Goal: Information Seeking & Learning: Learn about a topic

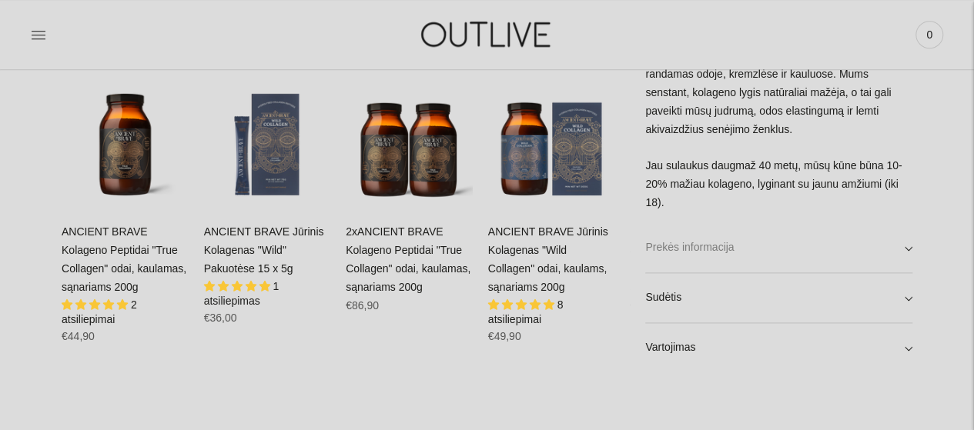
scroll to position [847, 0]
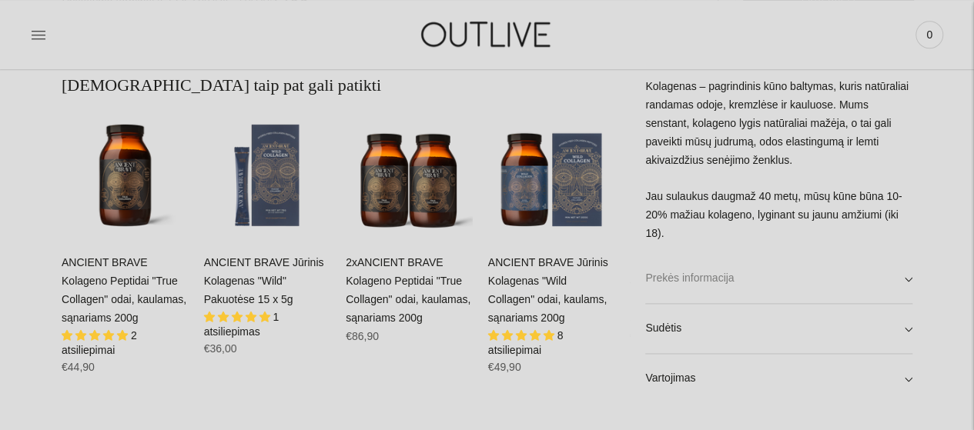
click at [753, 264] on link "Prekės informacija" at bounding box center [778, 279] width 267 height 49
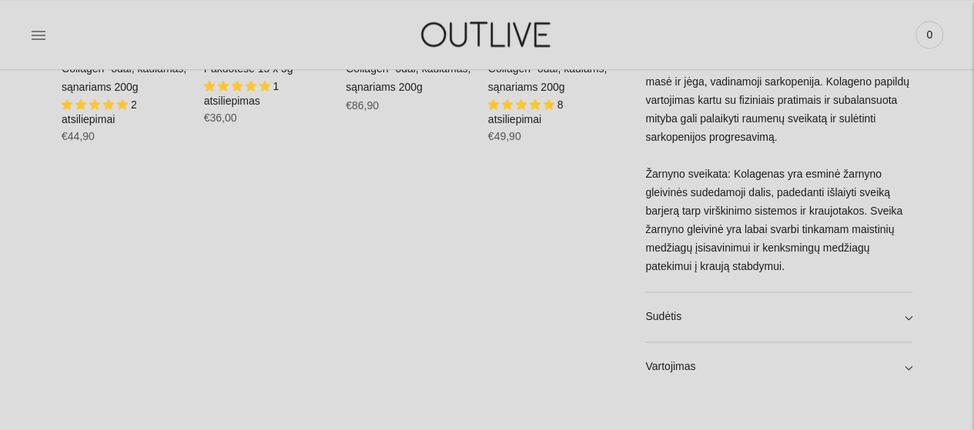
scroll to position [1231, 0]
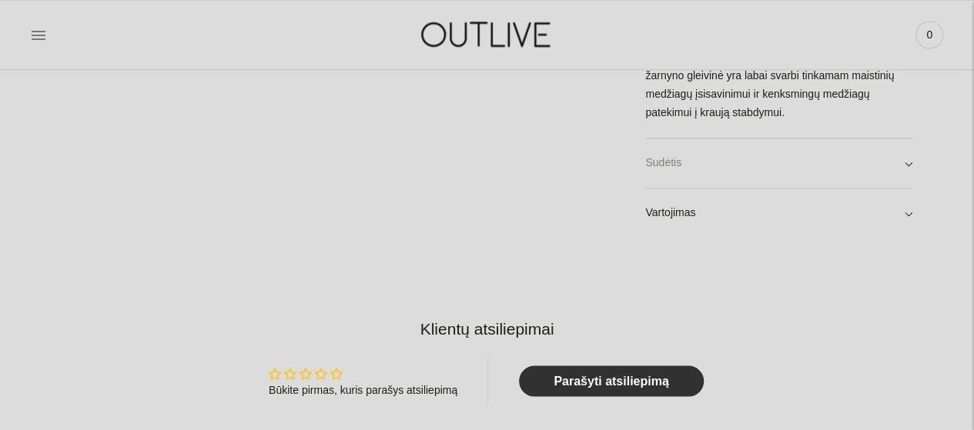
click at [895, 166] on link "Sudėtis" at bounding box center [778, 163] width 267 height 49
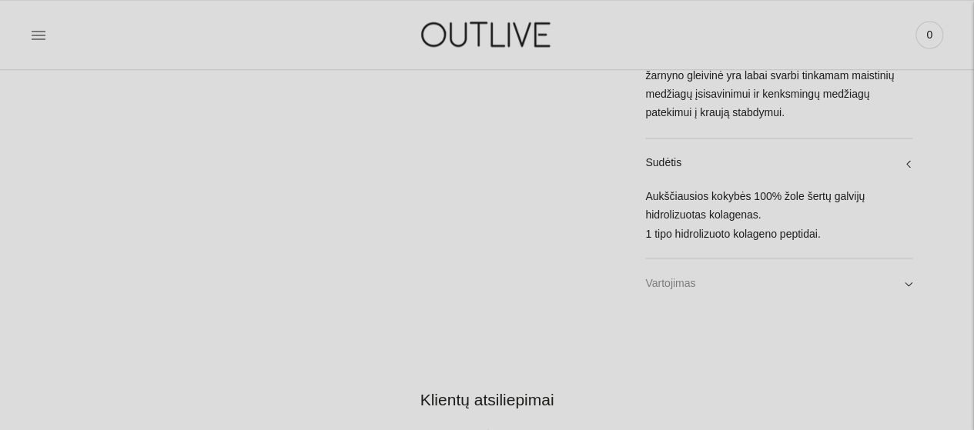
click at [911, 289] on link "Vartojimas" at bounding box center [778, 283] width 267 height 49
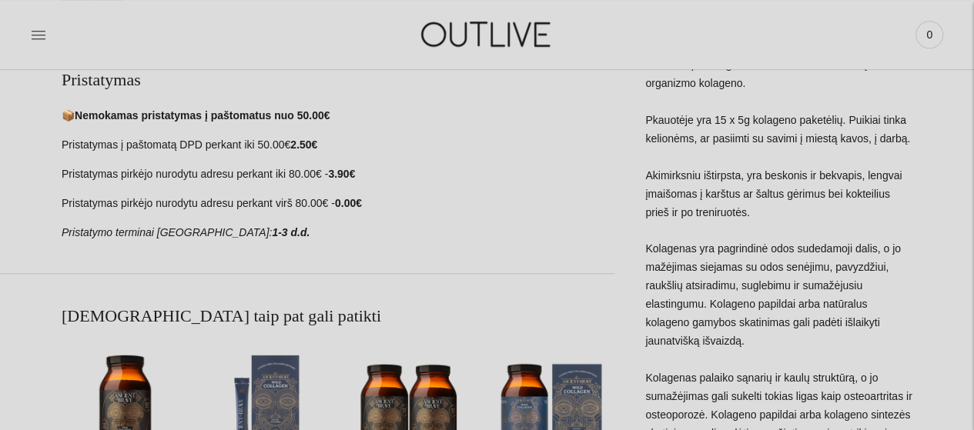
scroll to position [847, 0]
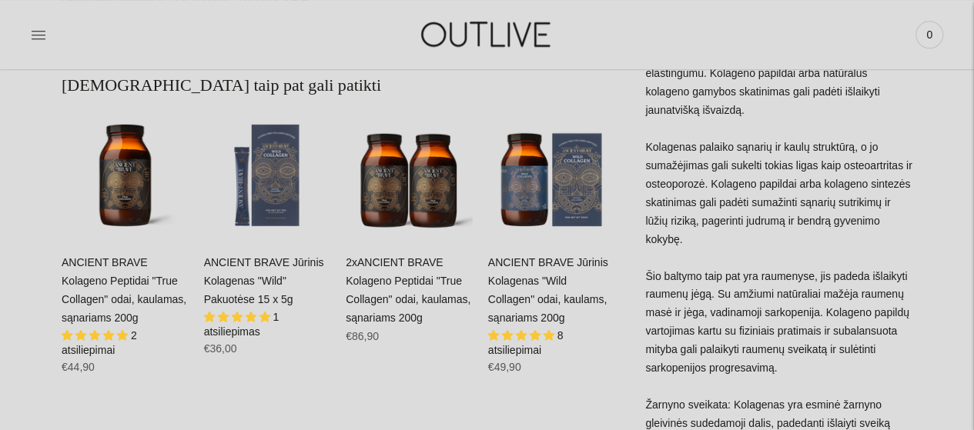
click at [565, 288] on div "ANCIENT BRAVE Jūrinis Kolagenas "Wild Collagen" odai, kaulams, sąnariams 200g 8…" at bounding box center [551, 321] width 127 height 134
click at [560, 204] on span "Į krepšelį" at bounding box center [551, 204] width 55 height 15
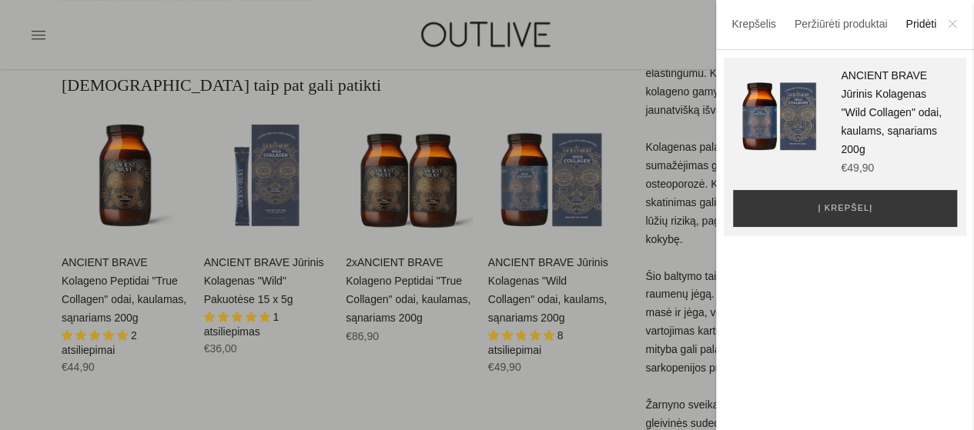
click at [950, 22] on icon at bounding box center [951, 23] width 7 height 7
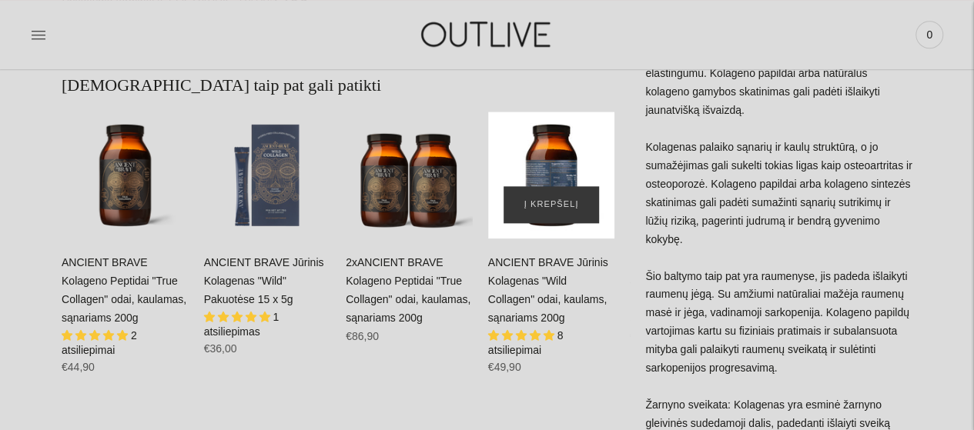
click at [550, 172] on div "ANCIENT BRAVE Jūrinis Kolagenas" at bounding box center [551, 175] width 127 height 127
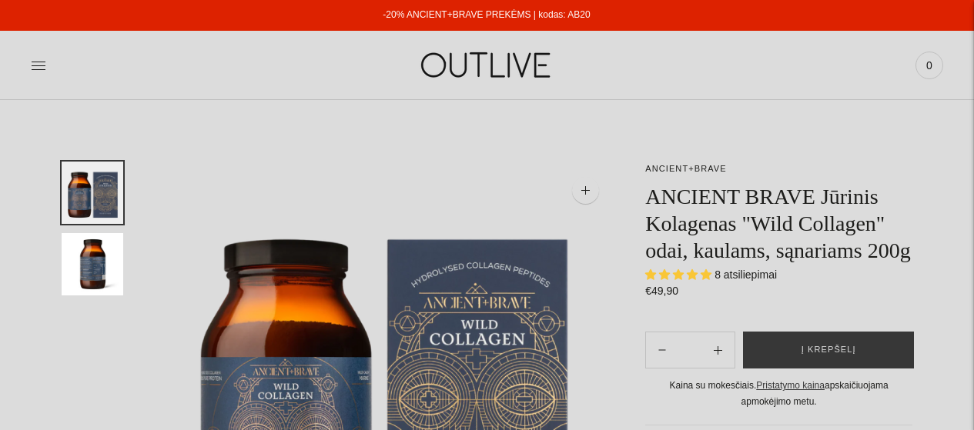
select select "**********"
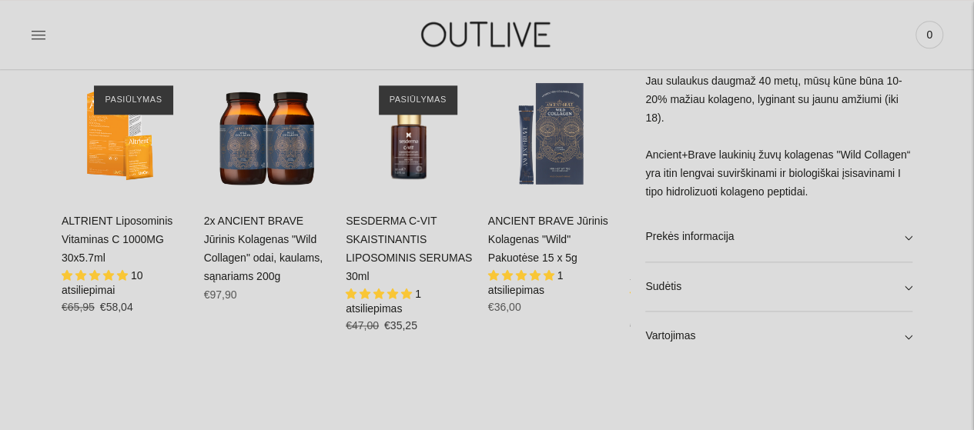
scroll to position [924, 0]
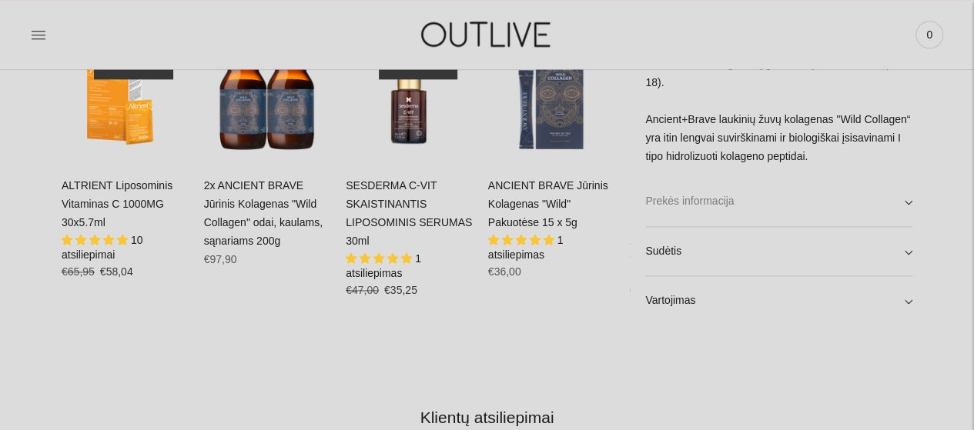
click at [753, 210] on link "Prekės informacija" at bounding box center [778, 201] width 267 height 49
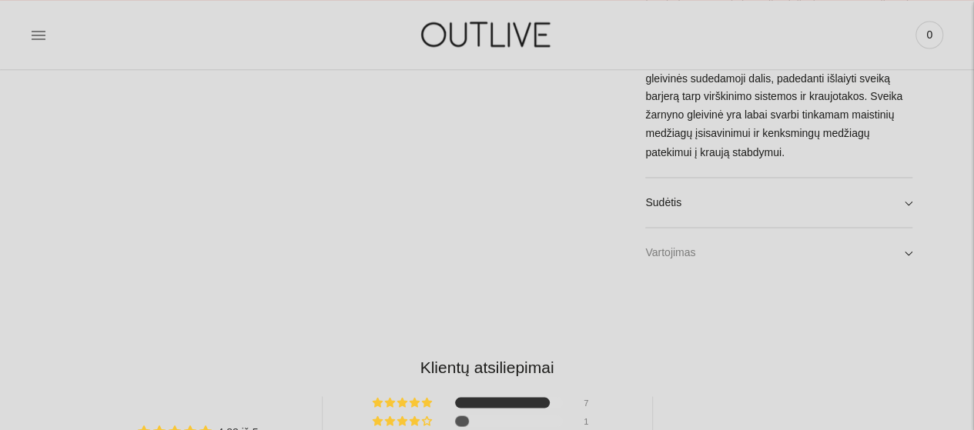
scroll to position [1308, 0]
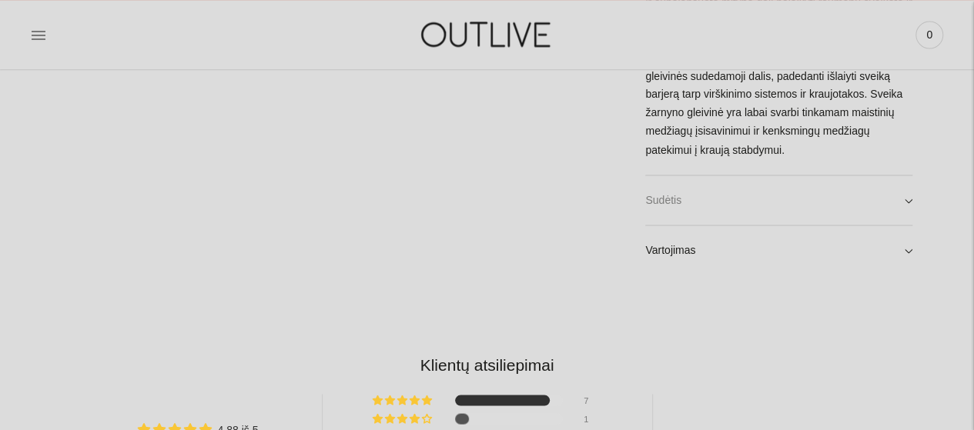
click at [840, 185] on link "Sudėtis" at bounding box center [778, 199] width 267 height 49
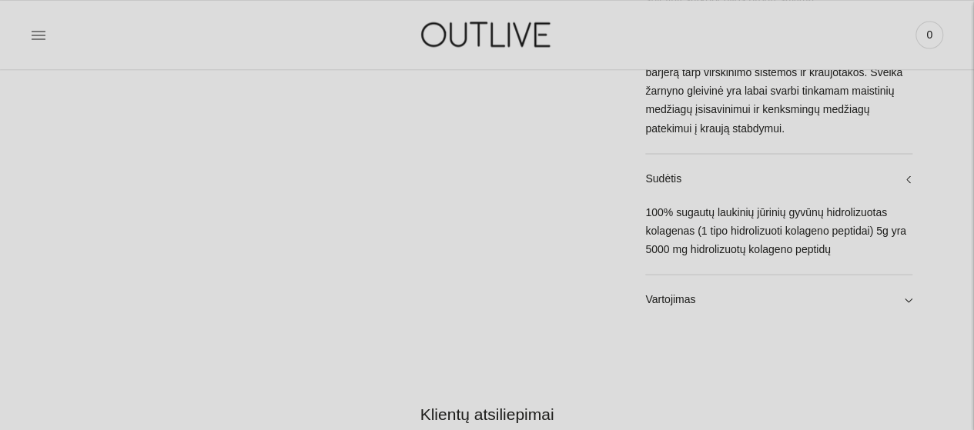
scroll to position [1385, 0]
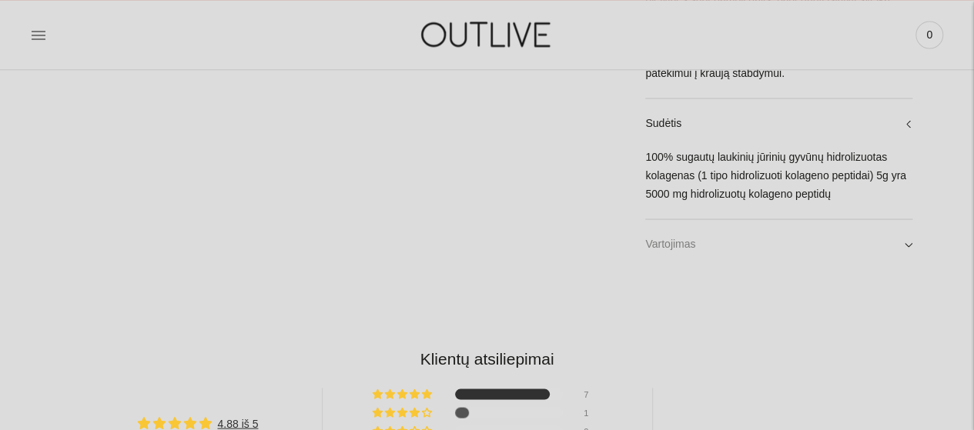
click at [857, 249] on link "Vartojimas" at bounding box center [778, 243] width 267 height 49
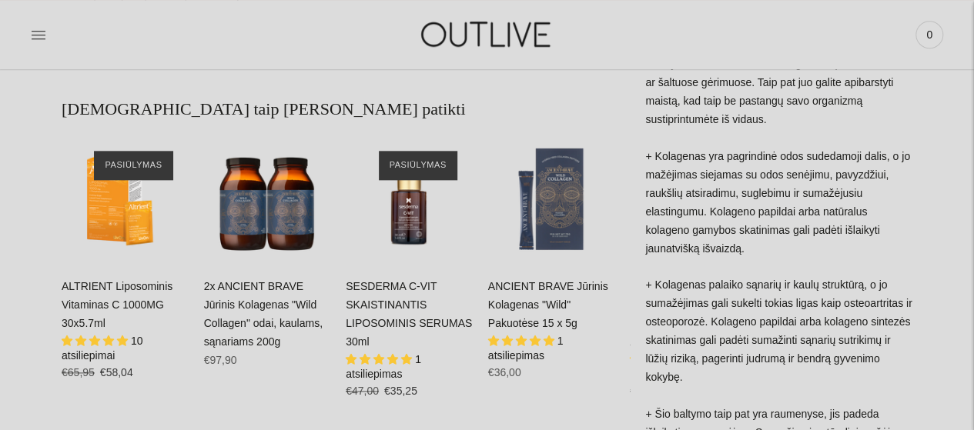
scroll to position [847, 0]
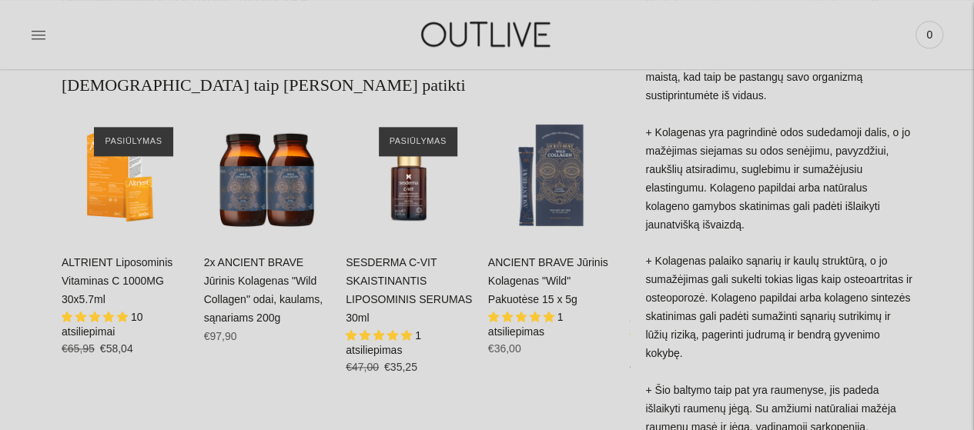
click at [396, 282] on link "SESDERMA C-VIT SKAISTINANTIS LIPOSOMINIS SERUMAS 30ml" at bounding box center [409, 290] width 126 height 68
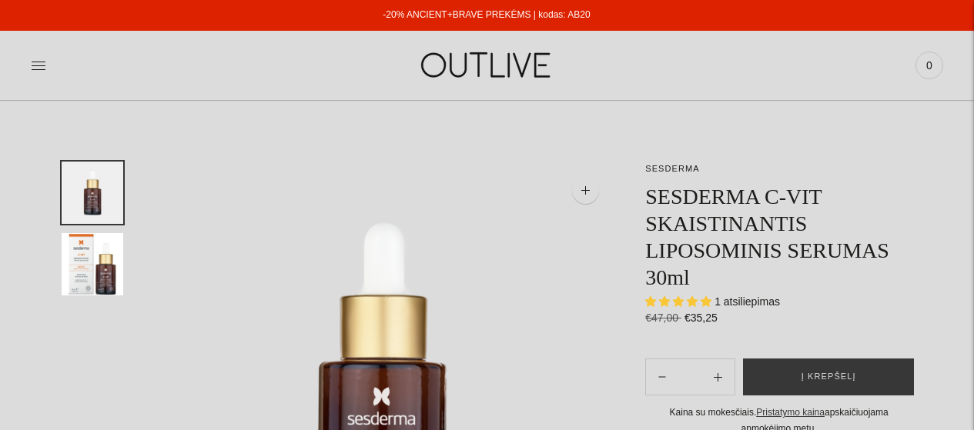
select select "**********"
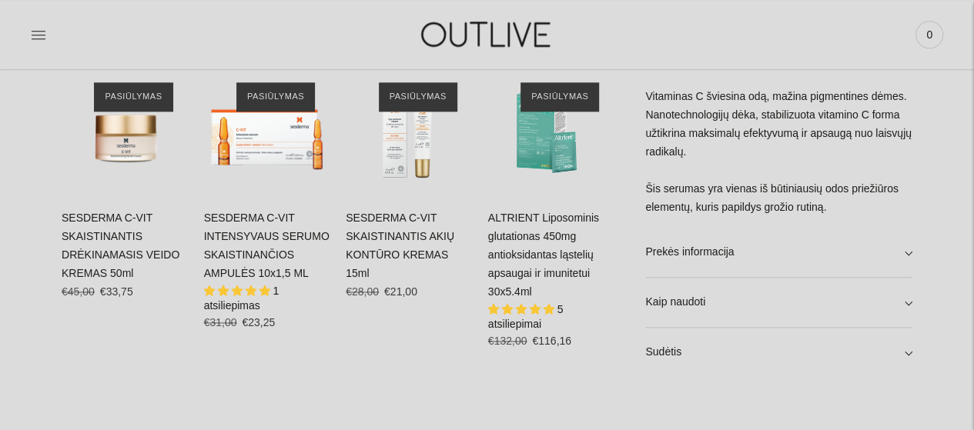
scroll to position [924, 0]
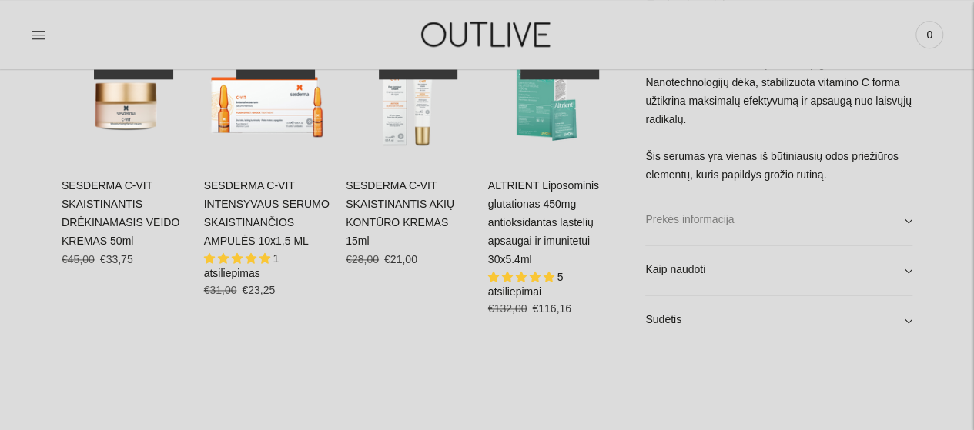
click at [884, 229] on link "Prekės informacija" at bounding box center [778, 219] width 267 height 49
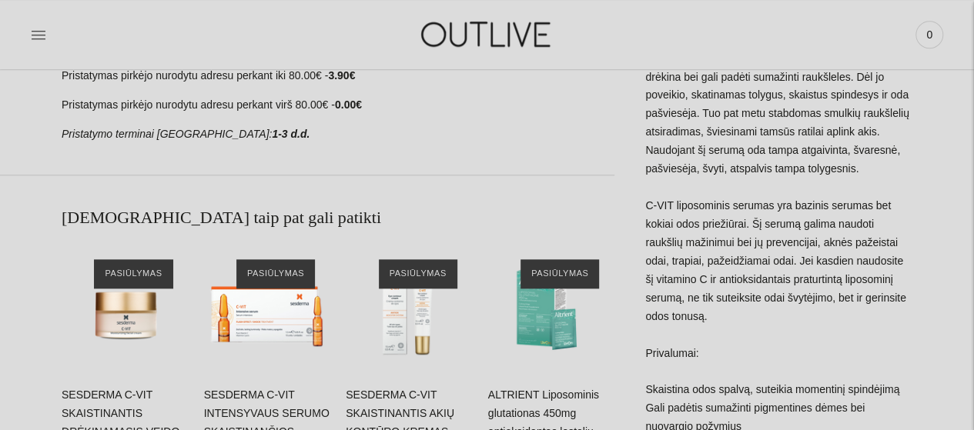
scroll to position [847, 0]
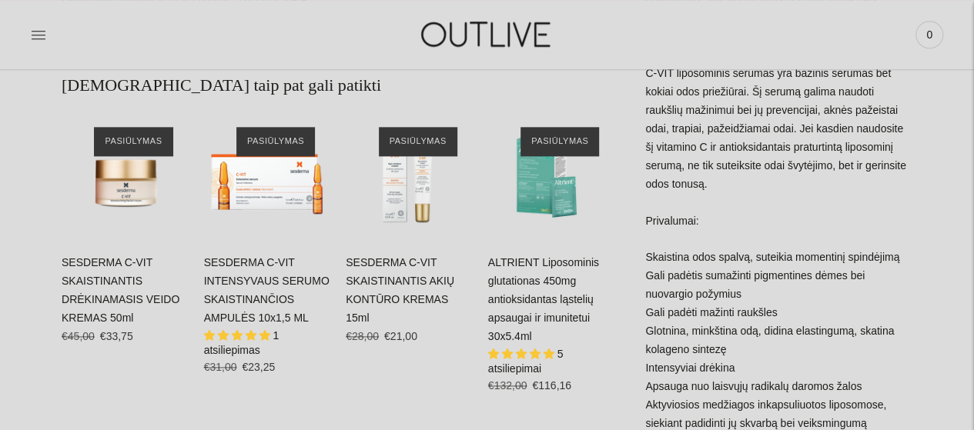
click at [555, 304] on link "ALTRIENT Liposominis glutationas 450mg antioksidantas ląstelių apsaugai ir imun…" at bounding box center [543, 299] width 111 height 86
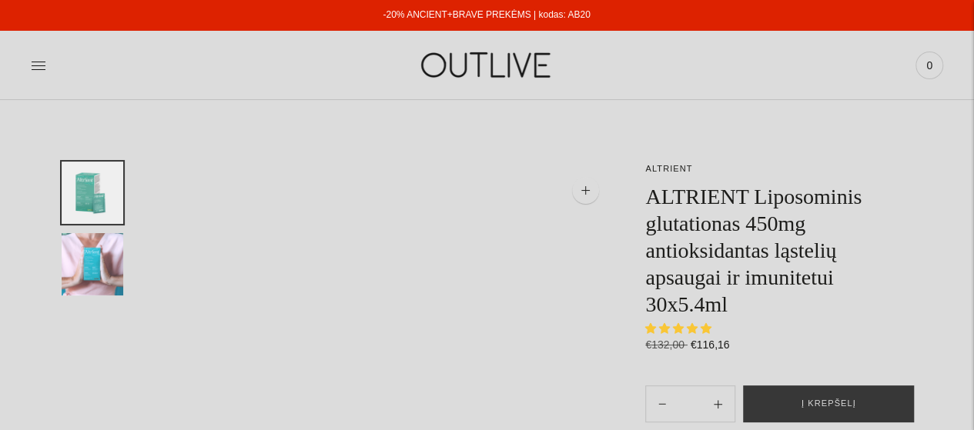
select select "**********"
